Goal: Transaction & Acquisition: Purchase product/service

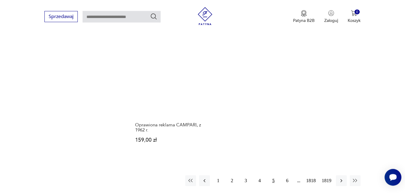
scroll to position [777, 0]
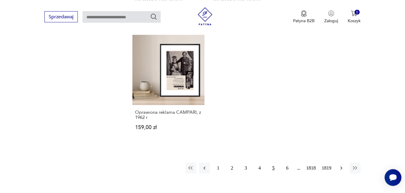
click at [343, 165] on icon "button" at bounding box center [341, 168] width 6 height 6
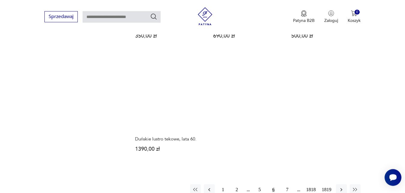
scroll to position [766, 0]
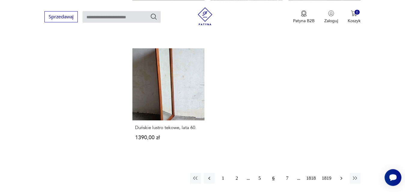
click at [341, 175] on icon "button" at bounding box center [341, 178] width 6 height 6
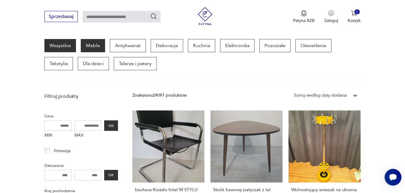
scroll to position [78, 0]
click at [97, 47] on p "Meble" at bounding box center [93, 45] width 24 height 13
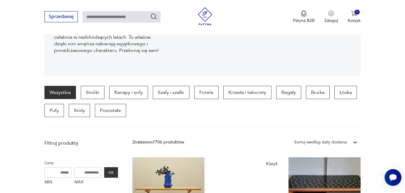
scroll to position [111, 0]
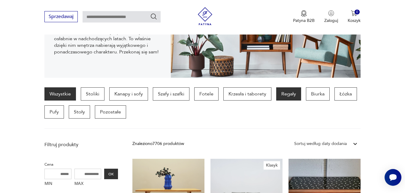
click at [286, 94] on p "Regały" at bounding box center [288, 93] width 25 height 13
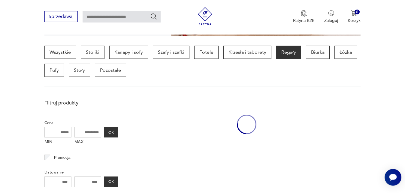
scroll to position [160, 0]
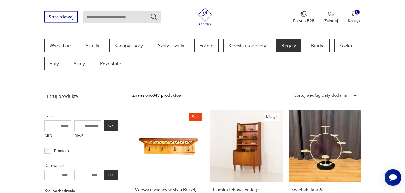
click at [355, 96] on icon at bounding box center [355, 95] width 4 height 2
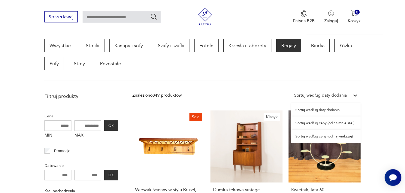
scroll to position [159, 0]
click at [346, 123] on div "Sortuj według ceny (od najmniejszej)" at bounding box center [325, 123] width 69 height 13
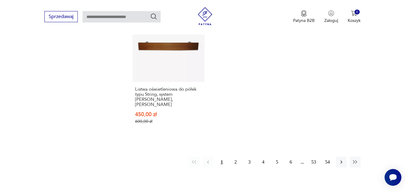
scroll to position [894, 0]
click at [340, 159] on icon "button" at bounding box center [341, 162] width 6 height 6
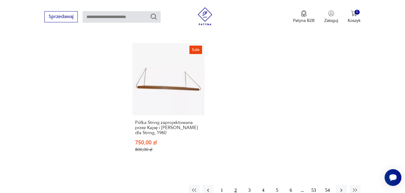
scroll to position [863, 0]
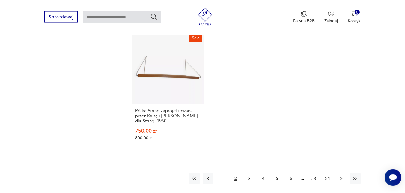
click at [341, 177] on icon "button" at bounding box center [341, 178] width 2 height 3
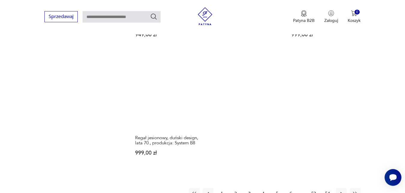
scroll to position [848, 0]
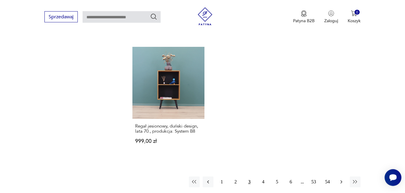
click at [340, 179] on icon "button" at bounding box center [341, 182] width 6 height 6
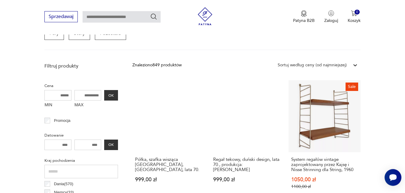
scroll to position [190, 0]
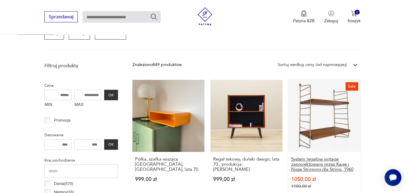
click at [332, 165] on h3 "System regałów vintage zaprojektowany przez Kajsę i Nisse Strinning dla String,…" at bounding box center [324, 164] width 67 height 15
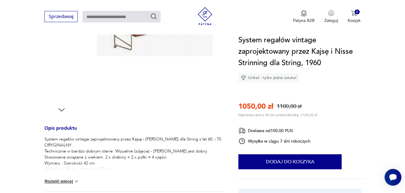
scroll to position [168, 0]
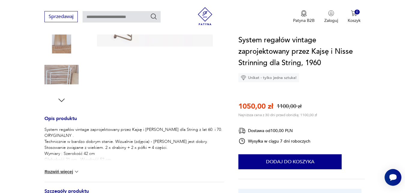
click at [72, 171] on button "Rozwiń więcej" at bounding box center [61, 172] width 35 height 6
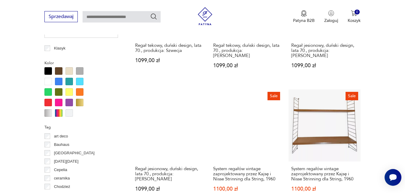
scroll to position [577, 0]
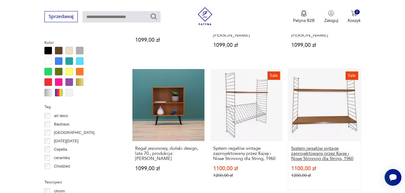
click at [337, 151] on h3 "System regałów vintage zaprojektowany przez Kajsę i Nisse Strinning dla String,…" at bounding box center [324, 153] width 67 height 15
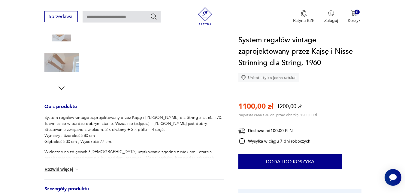
scroll to position [184, 0]
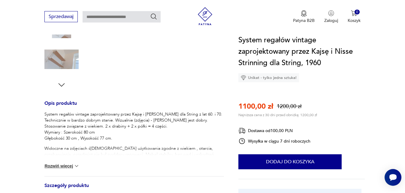
click at [78, 167] on img at bounding box center [76, 166] width 6 height 6
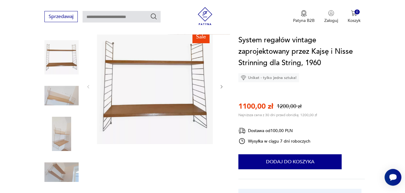
scroll to position [61, 0]
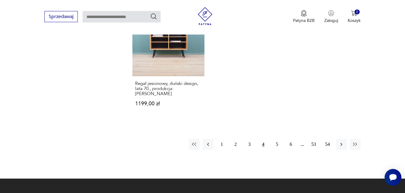
scroll to position [897, 0]
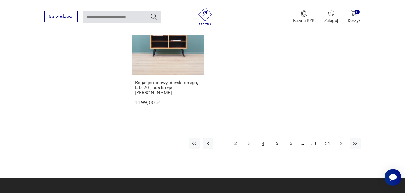
click at [340, 140] on icon "button" at bounding box center [341, 143] width 6 height 6
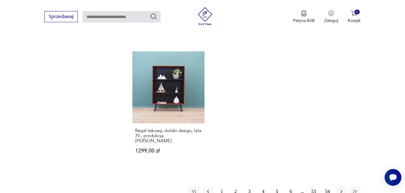
scroll to position [848, 0]
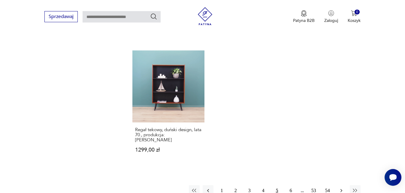
click at [340, 187] on icon "button" at bounding box center [341, 190] width 6 height 6
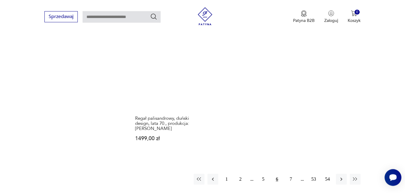
scroll to position [848, 0]
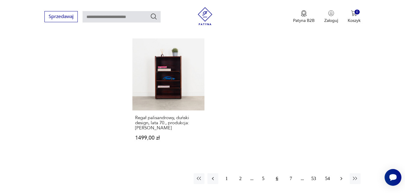
click at [343, 175] on icon "button" at bounding box center [341, 178] width 6 height 6
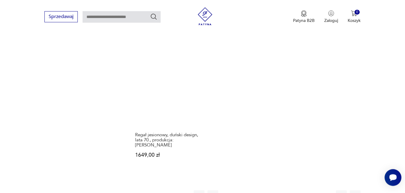
scroll to position [863, 0]
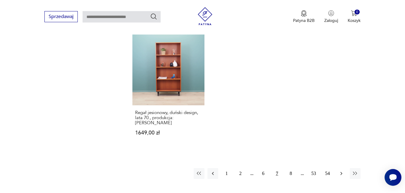
click at [341, 170] on icon "button" at bounding box center [341, 173] width 6 height 6
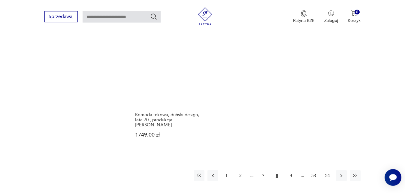
scroll to position [863, 0]
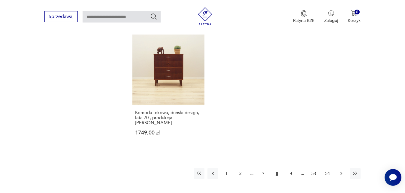
click at [342, 170] on icon "button" at bounding box center [341, 173] width 6 height 6
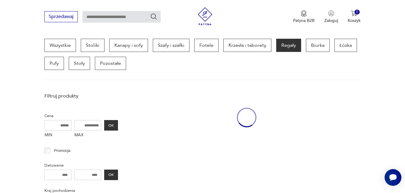
scroll to position [159, 0]
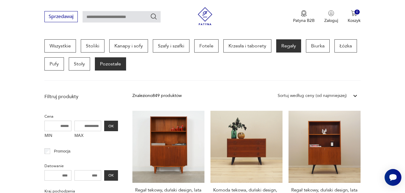
click at [112, 62] on p "Pozostałe" at bounding box center [110, 63] width 31 height 13
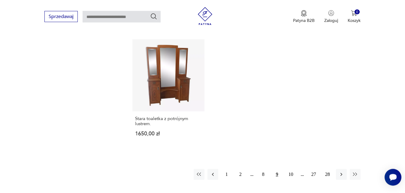
scroll to position [863, 0]
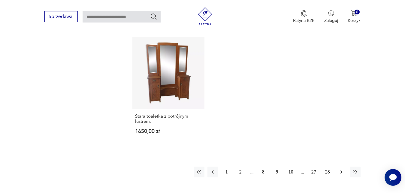
click at [343, 169] on icon "button" at bounding box center [341, 172] width 6 height 6
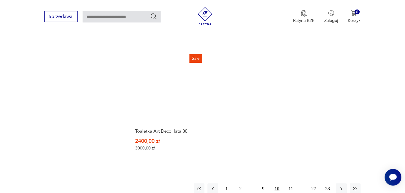
scroll to position [838, 0]
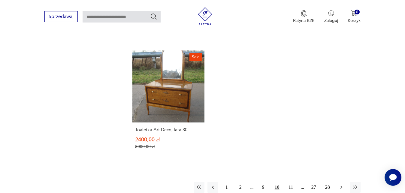
click at [343, 184] on icon "button" at bounding box center [341, 187] width 6 height 6
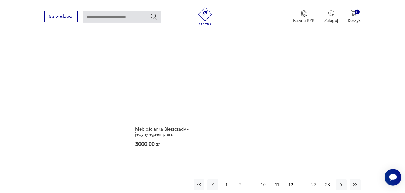
scroll to position [863, 0]
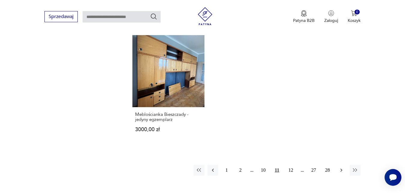
click at [342, 168] on icon "button" at bounding box center [341, 169] width 2 height 3
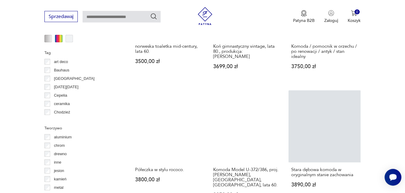
scroll to position [557, 0]
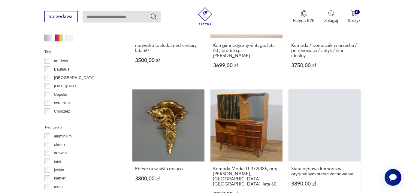
click at [346, 143] on link "Stara dębowa komoda w oryginalnym stanie zachowania 3890,00 zł" at bounding box center [324, 148] width 72 height 119
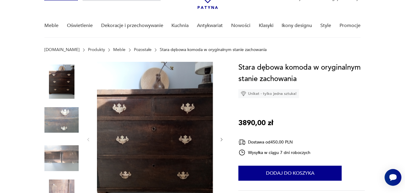
scroll to position [46, 0]
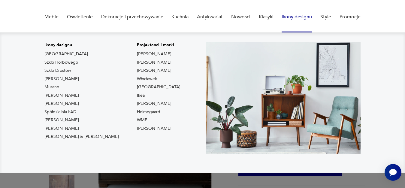
click at [286, 17] on link "Ikony designu" at bounding box center [296, 16] width 30 height 23
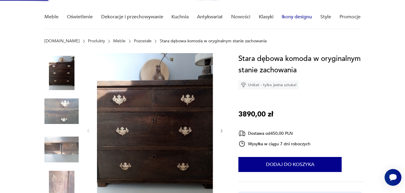
click at [286, 17] on link "Ikony designu" at bounding box center [296, 16] width 30 height 23
